Goal: Complete application form

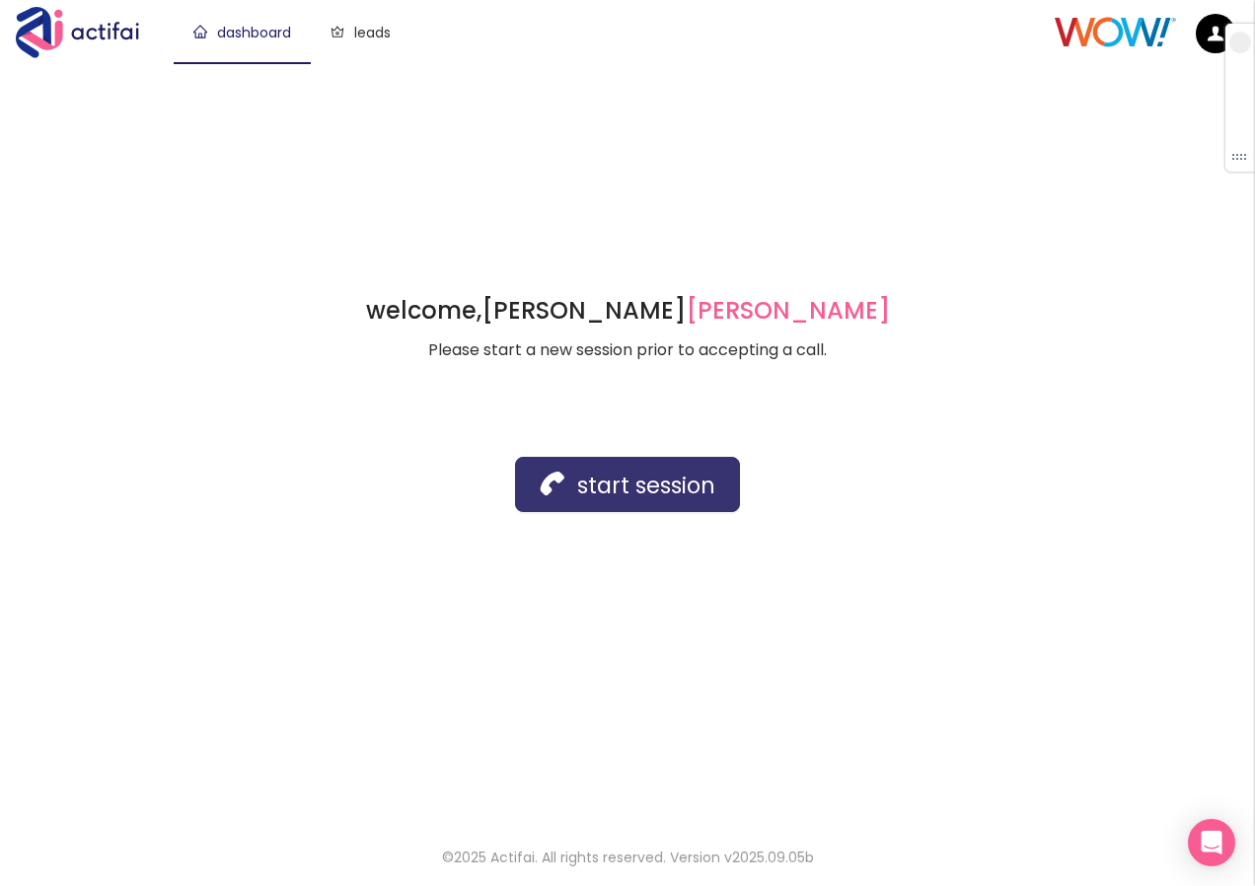
click at [671, 498] on button "start session" at bounding box center [627, 484] width 225 height 55
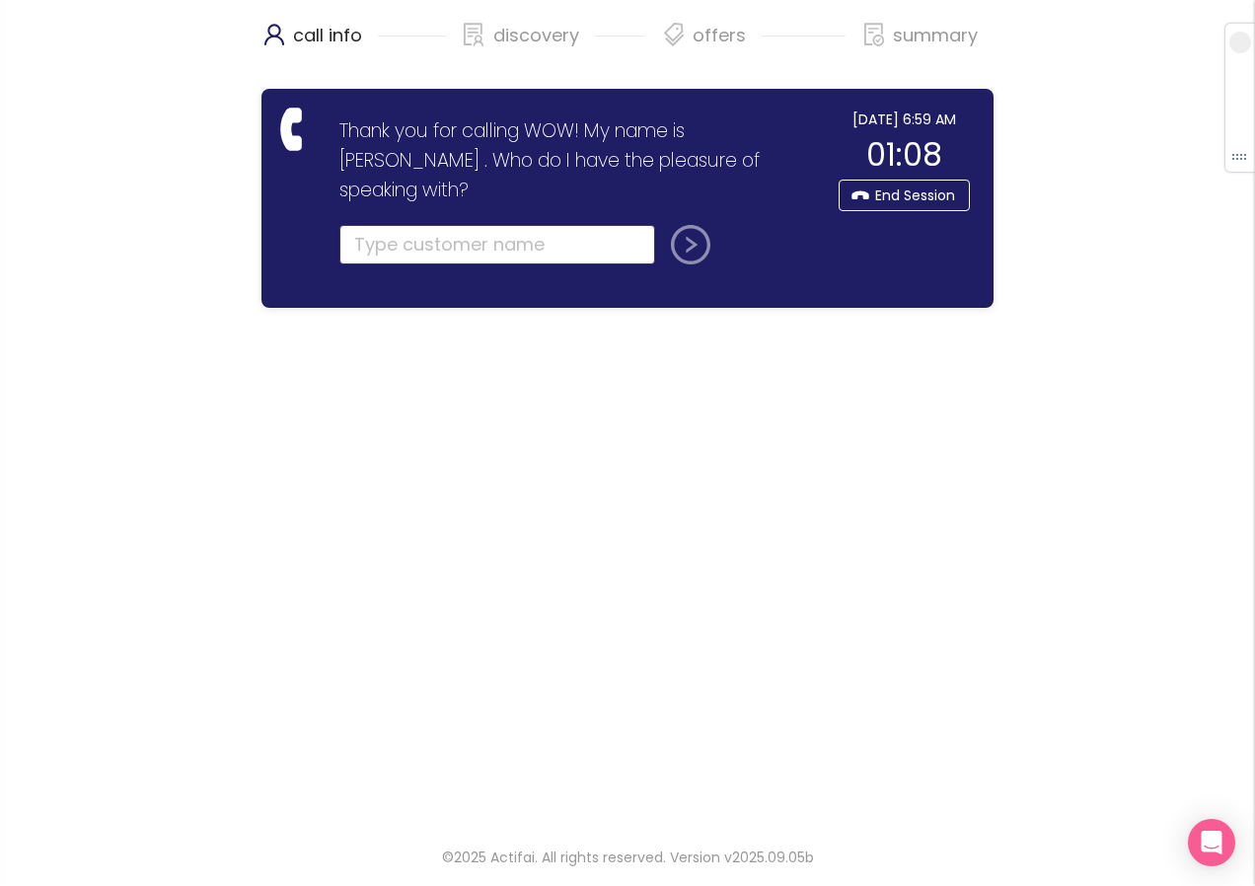
click at [449, 225] on input "text" at bounding box center [497, 244] width 316 height 39
click at [681, 225] on button "submit" at bounding box center [686, 244] width 47 height 39
type input "[PERSON_NAME]"
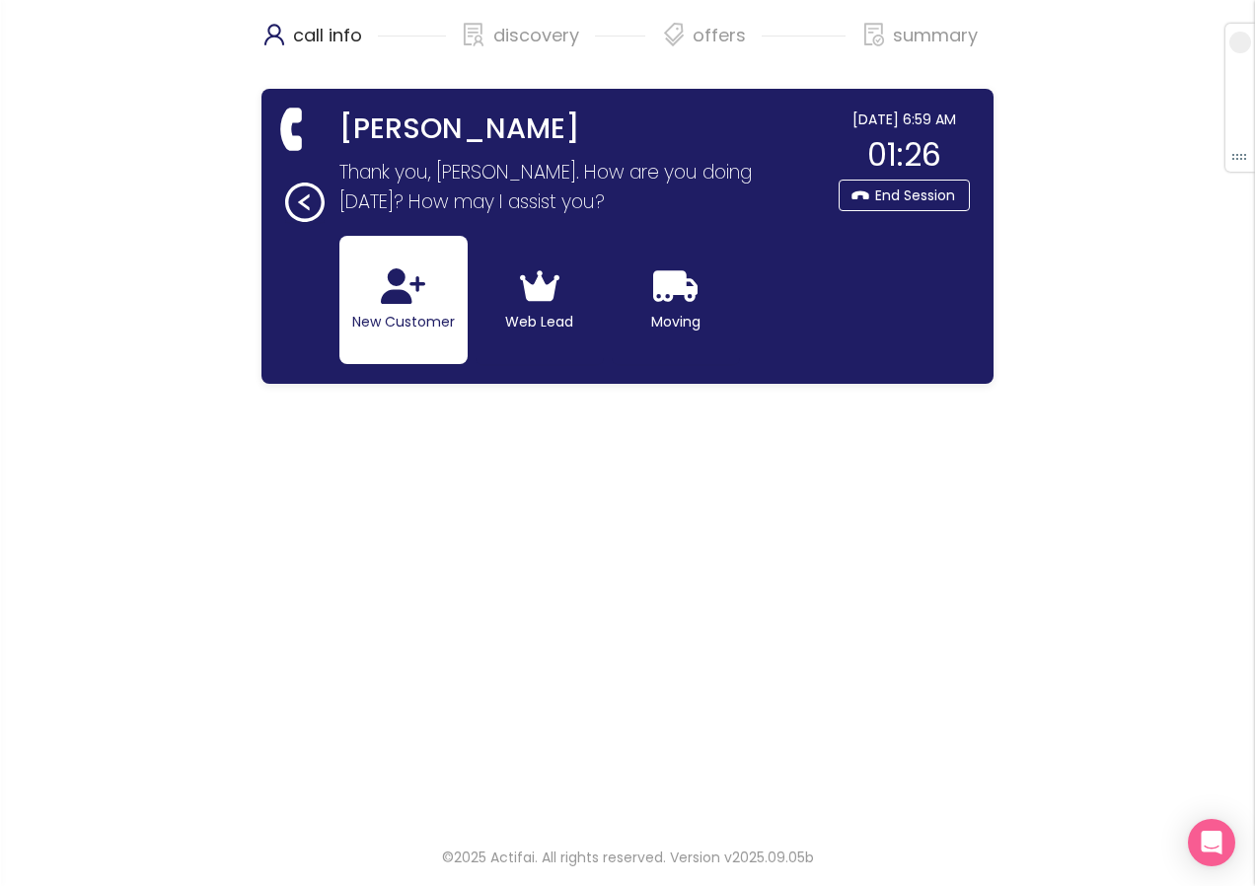
click at [372, 314] on button "New Customer" at bounding box center [403, 300] width 128 height 128
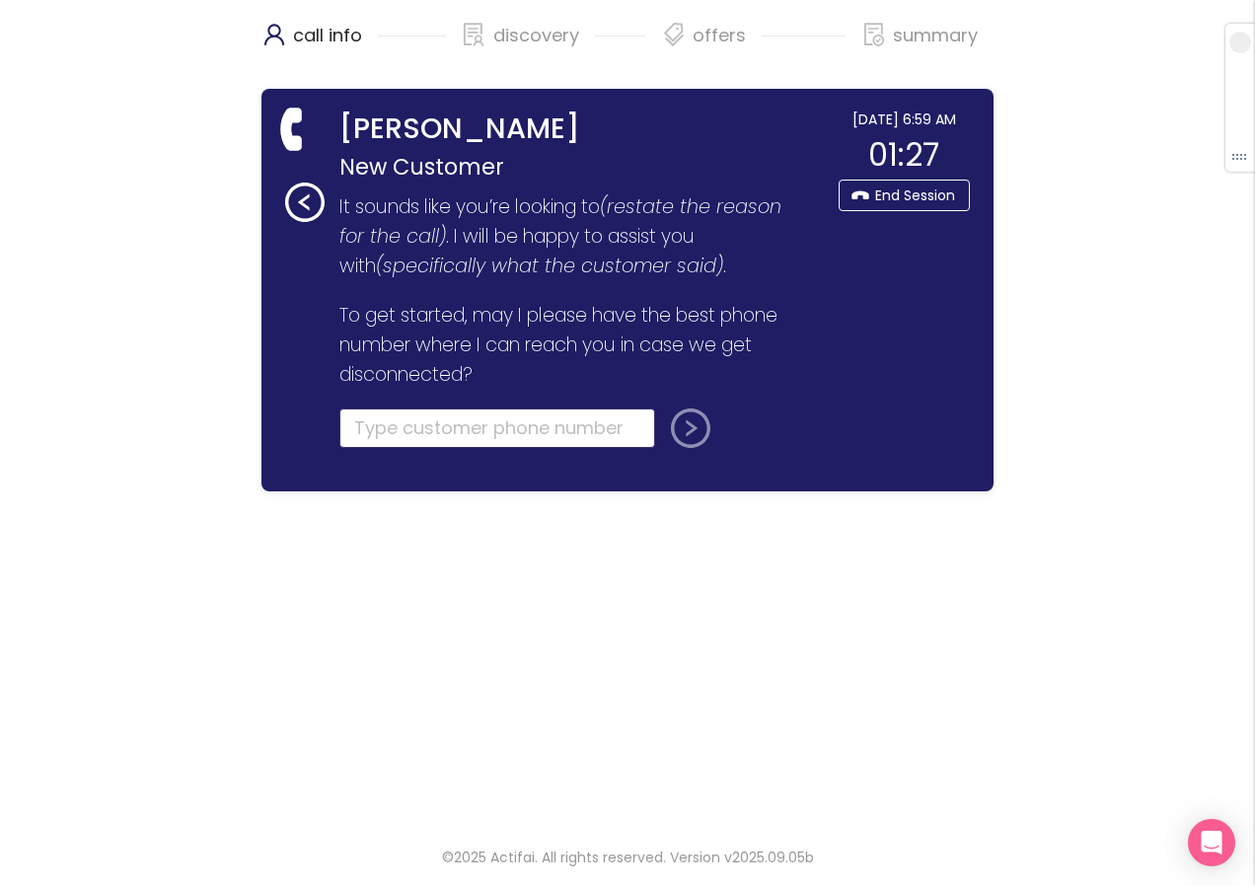
click at [363, 426] on input "tel" at bounding box center [497, 427] width 316 height 39
type input "[PHONE_NUMBER]"
click at [701, 436] on button "submit" at bounding box center [686, 427] width 47 height 39
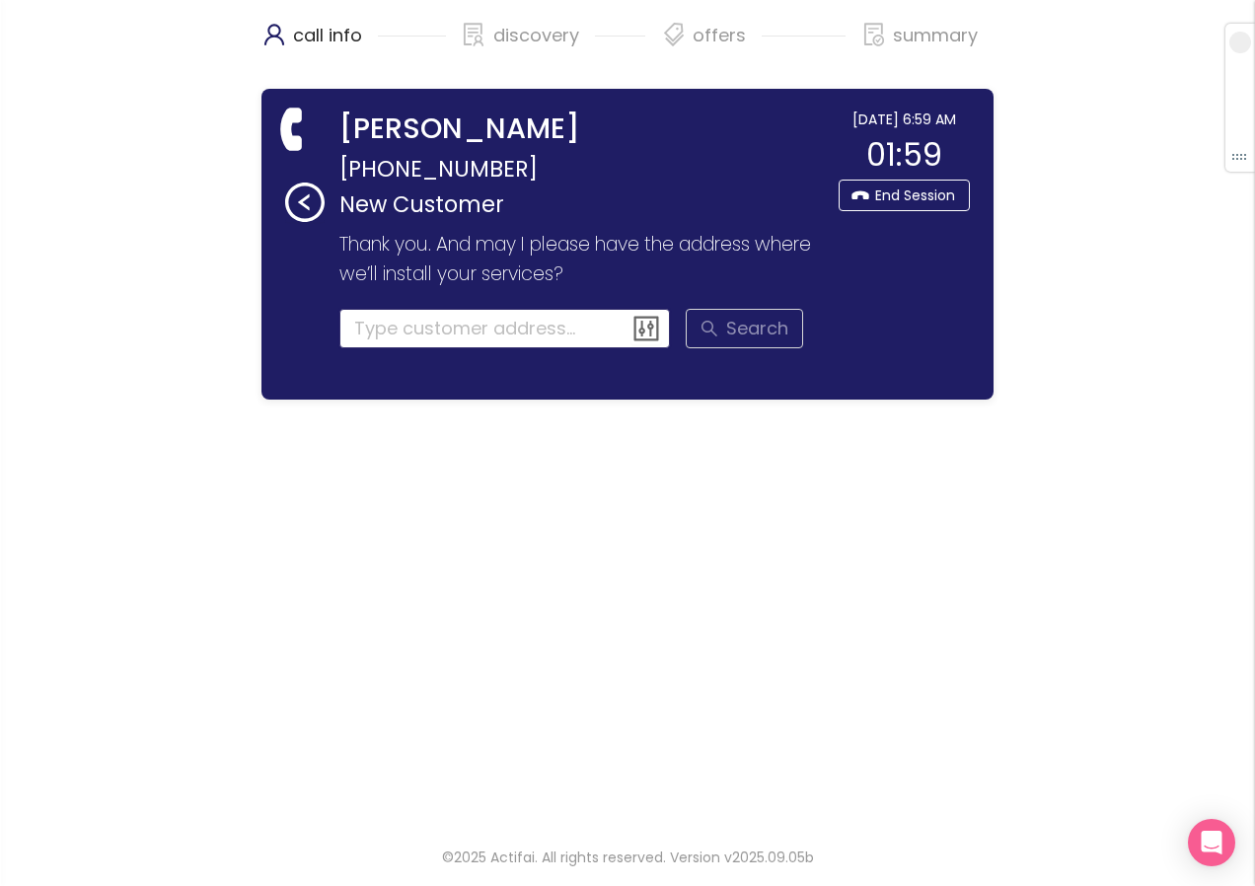
click at [456, 341] on input at bounding box center [504, 328] width 331 height 39
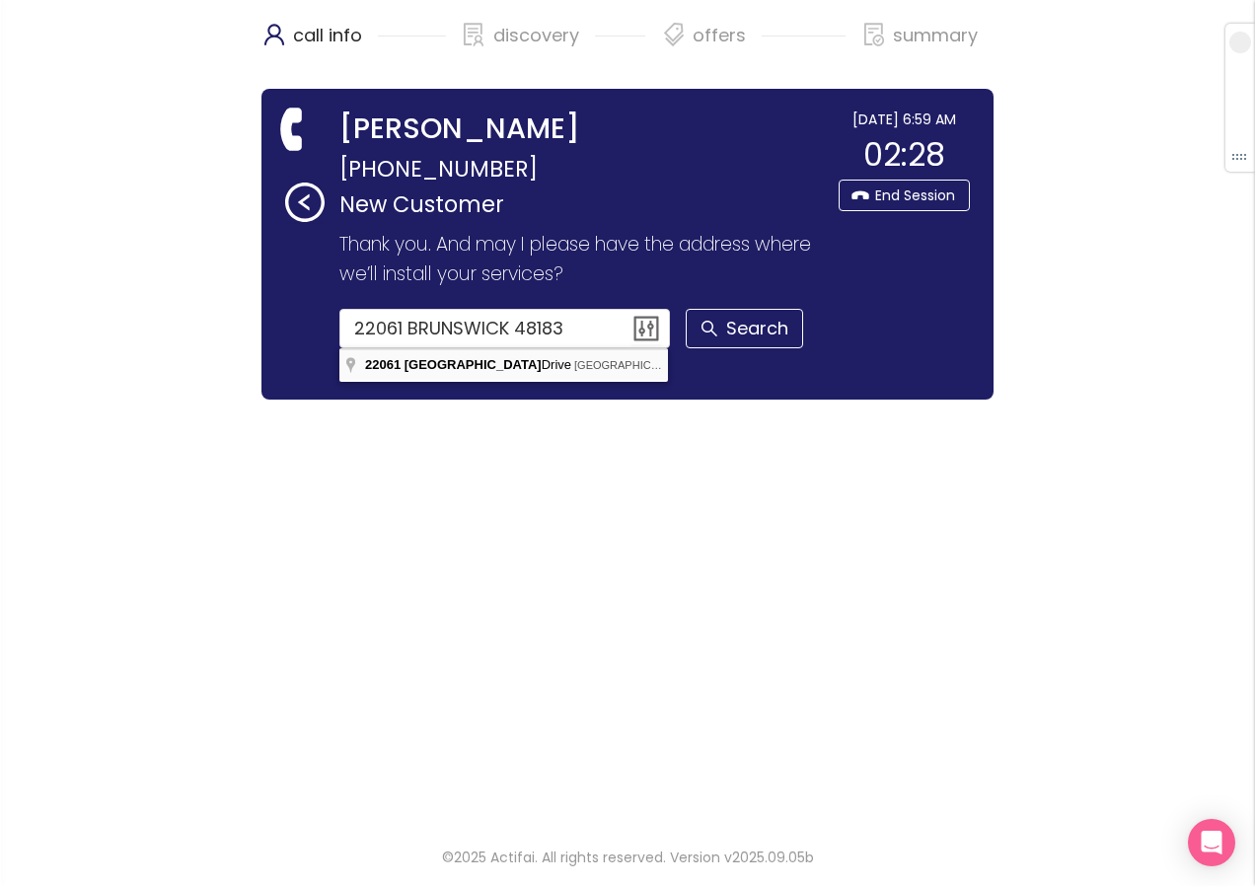
type input "[STREET_ADDRESS]"
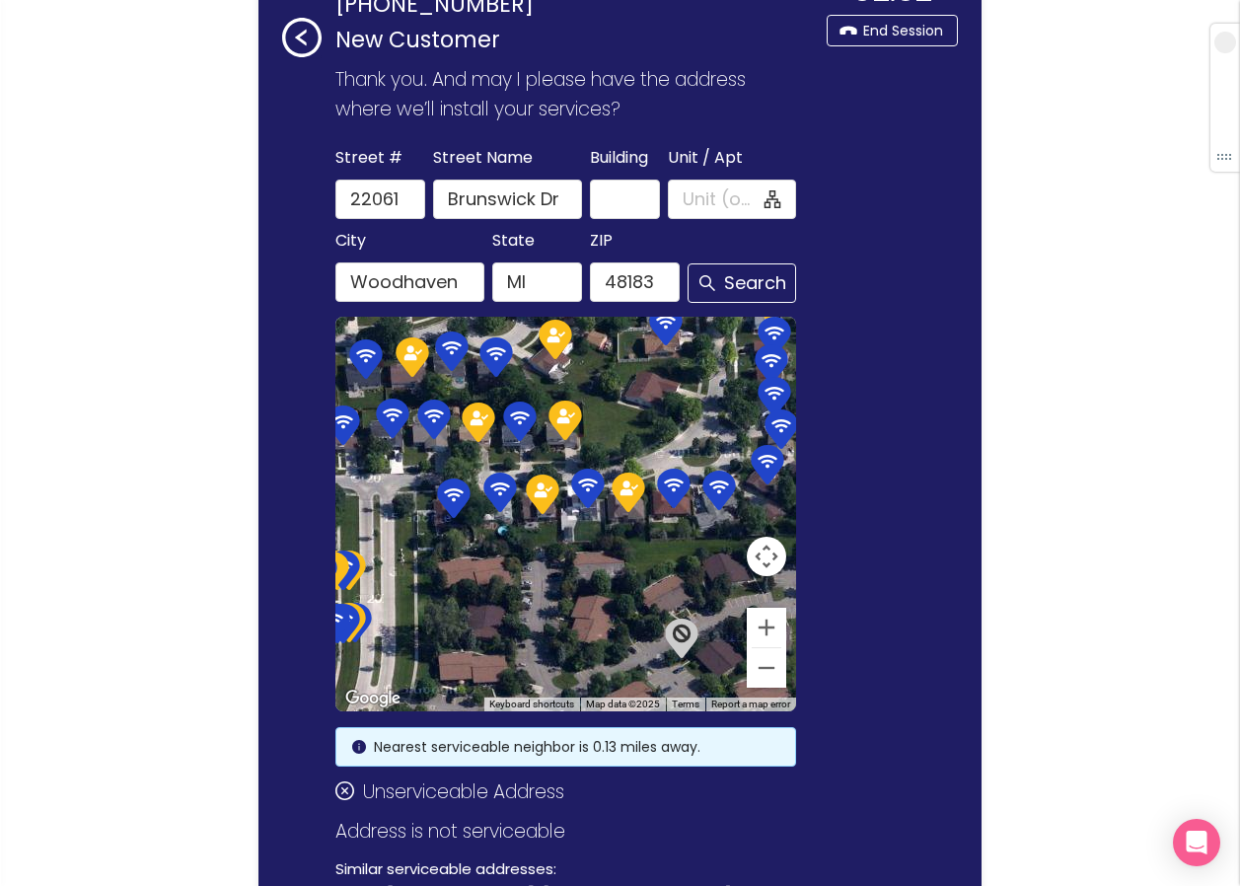
scroll to position [197, 0]
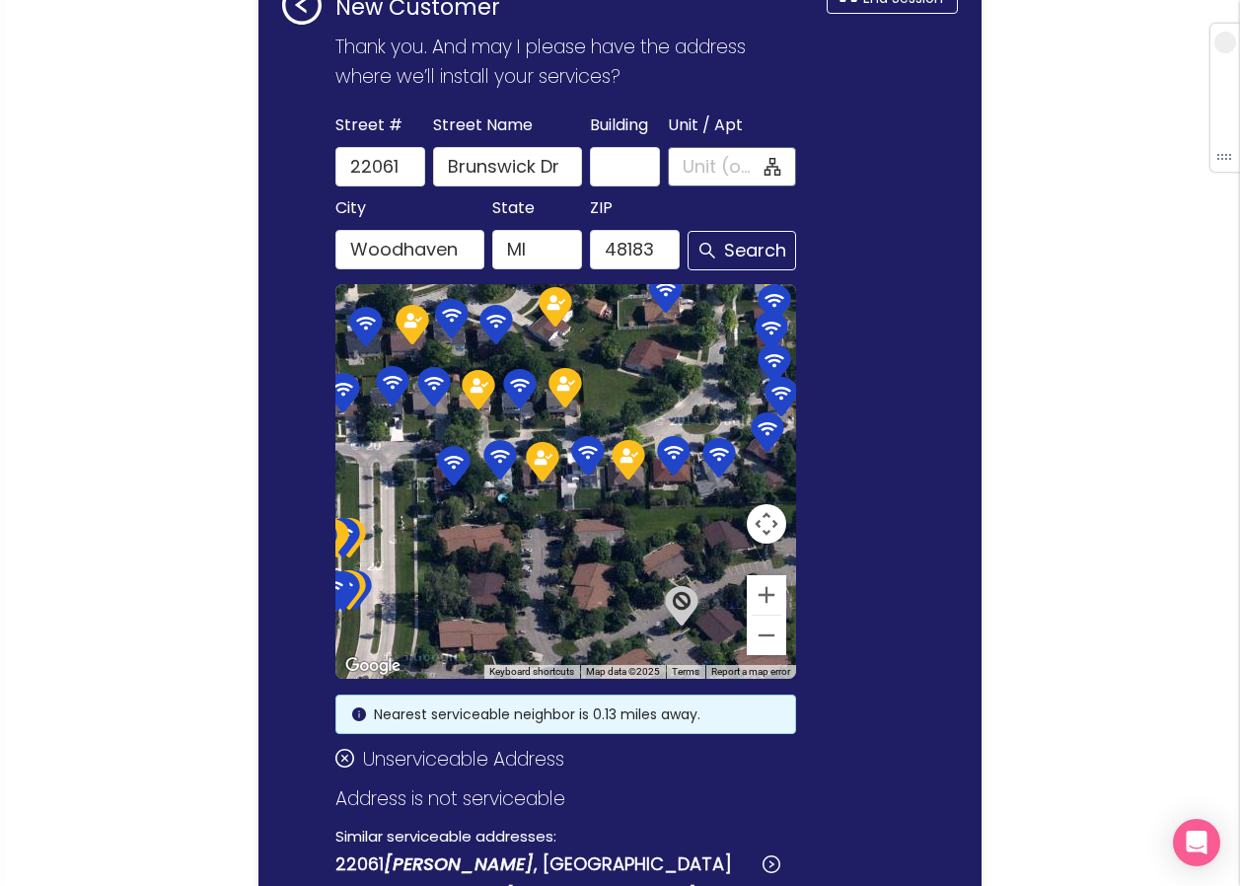
click at [691, 167] on input "Unit / Apt" at bounding box center [722, 167] width 78 height 28
type input "12"
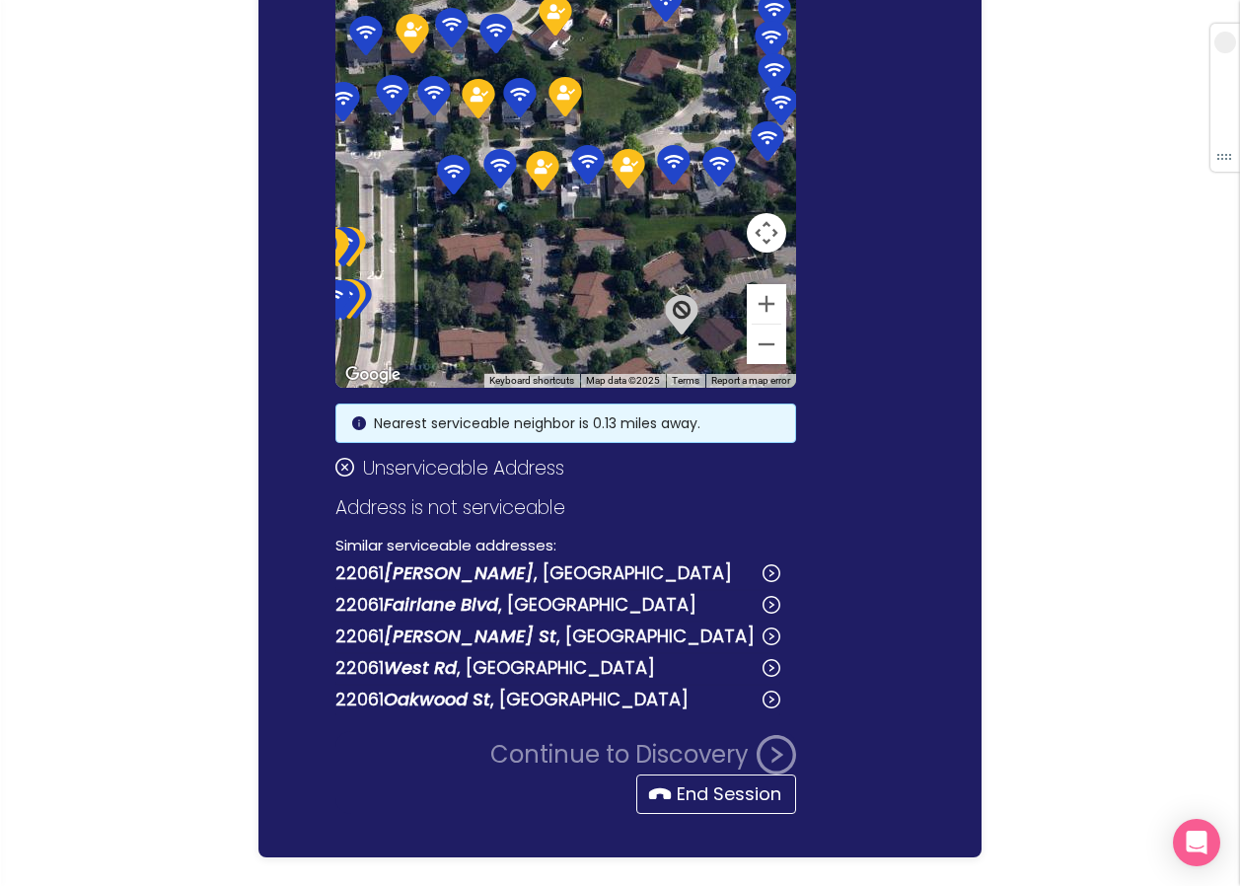
scroll to position [493, 0]
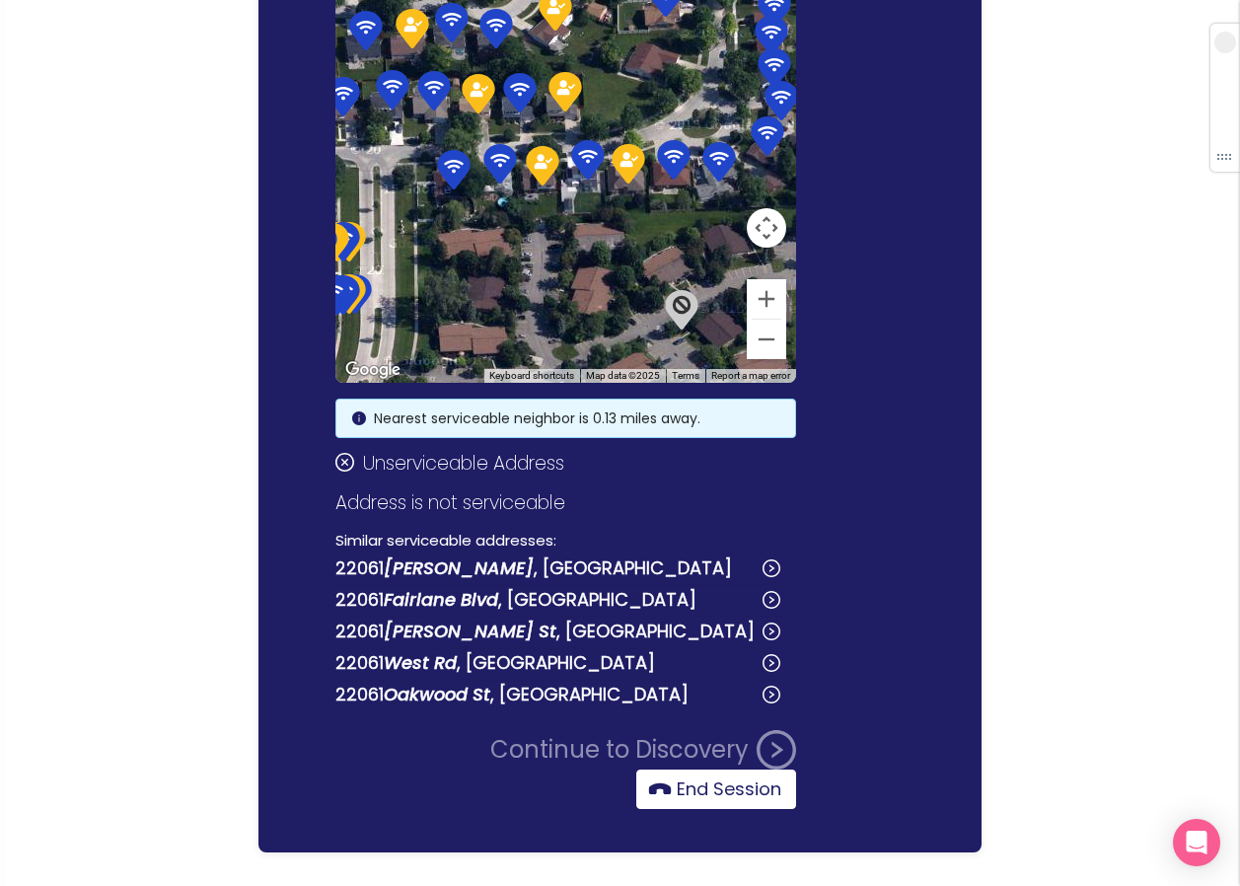
click at [690, 800] on button "End Session" at bounding box center [716, 788] width 160 height 39
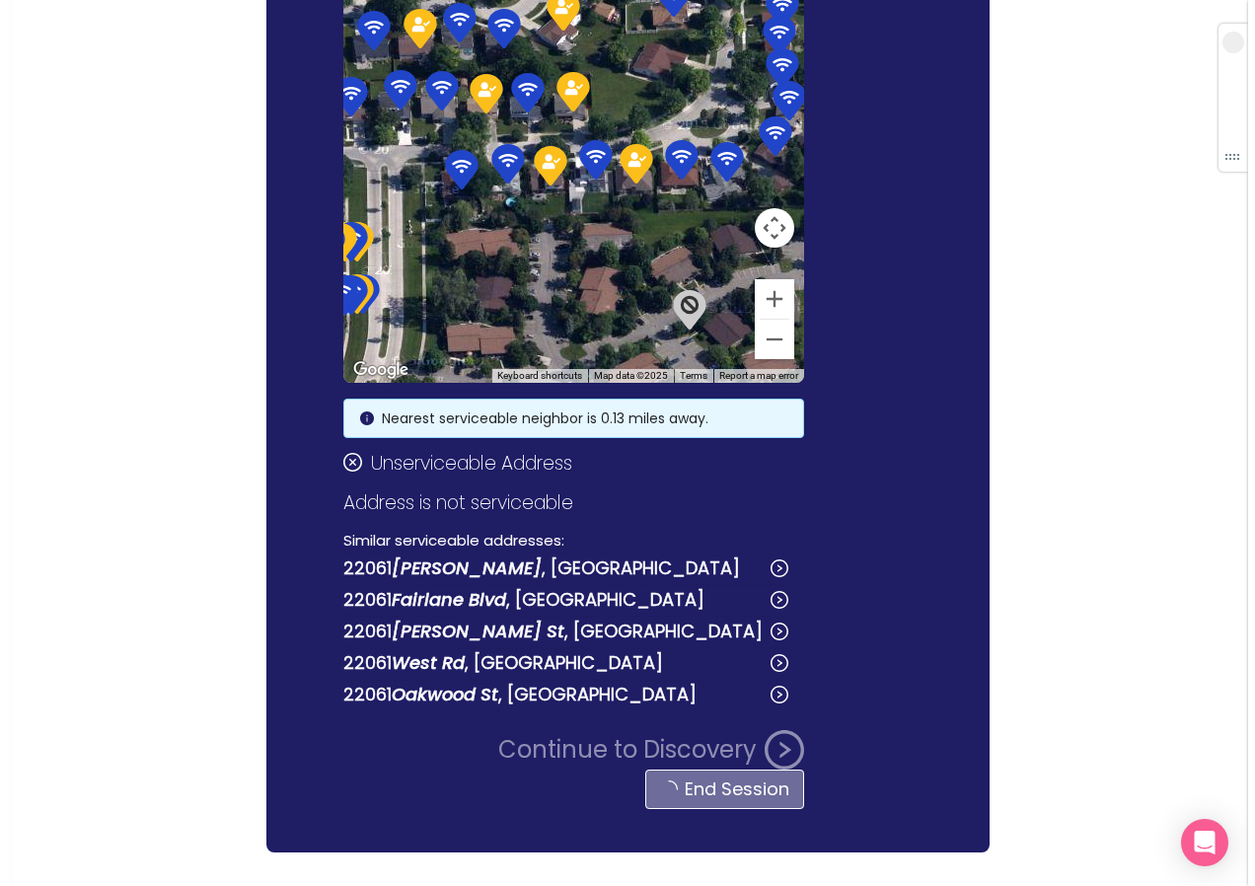
scroll to position [0, 0]
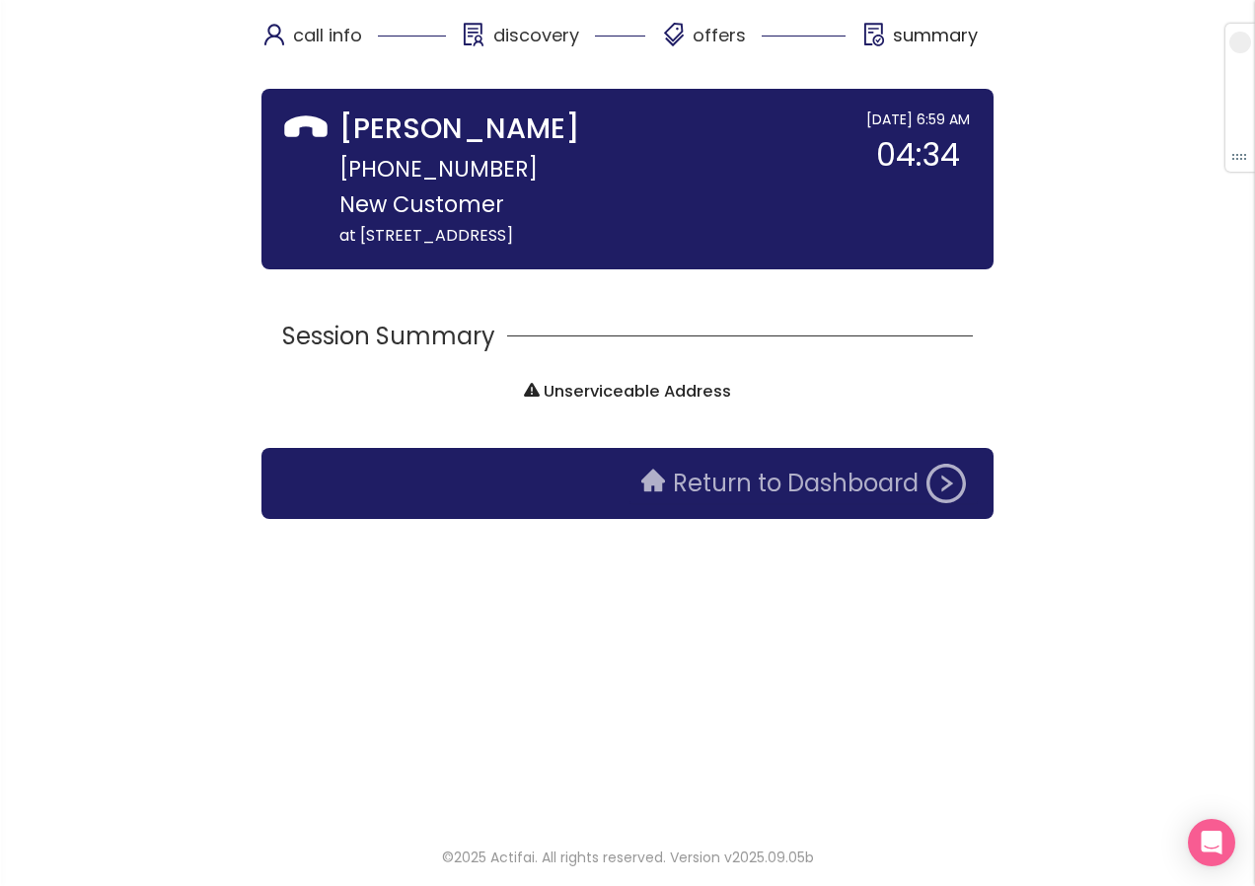
click at [748, 482] on button "Return to Dashboard" at bounding box center [803, 483] width 348 height 39
